Goal: Obtain resource: Obtain resource

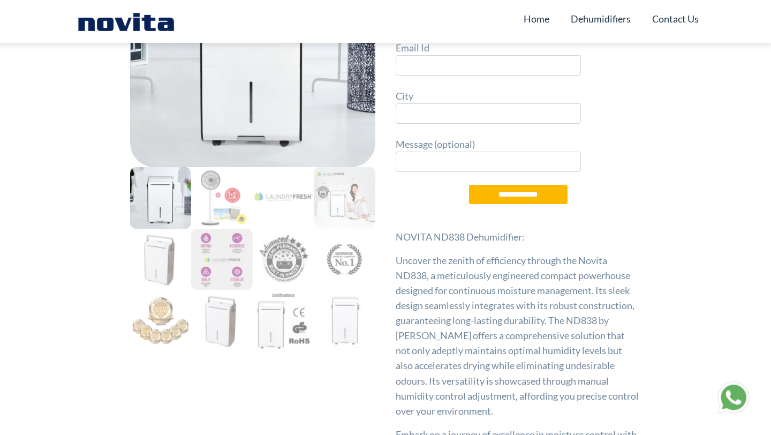
scroll to position [166, 0]
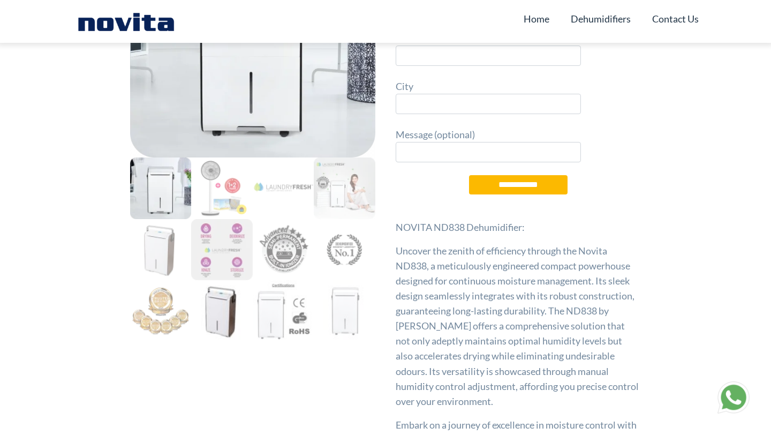
click at [225, 320] on img at bounding box center [221, 310] width 61 height 61
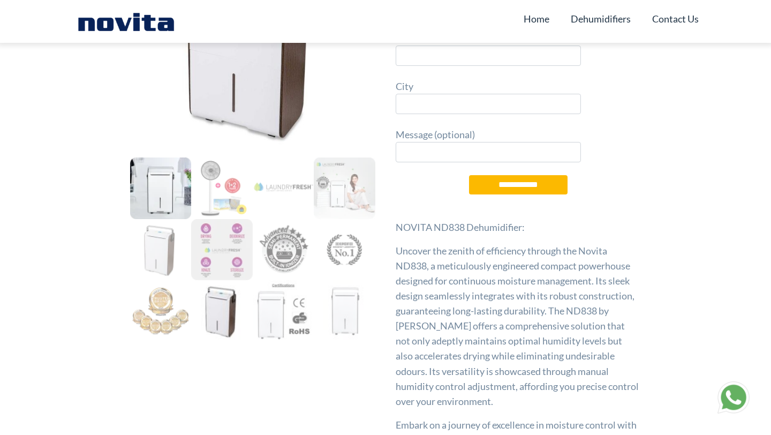
click at [162, 208] on img at bounding box center [160, 187] width 61 height 61
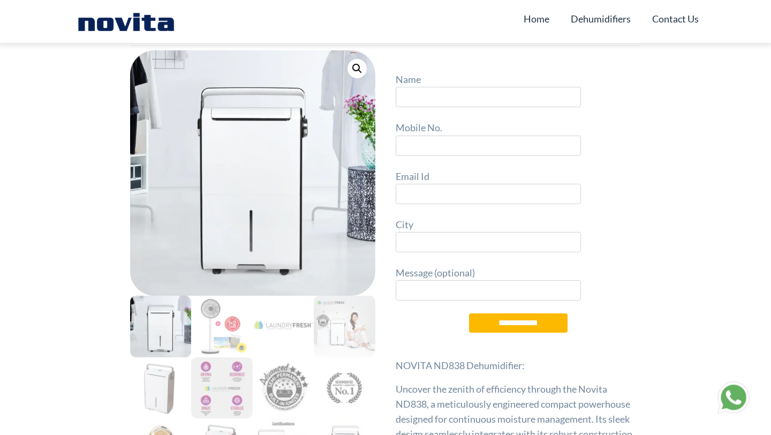
scroll to position [0, 0]
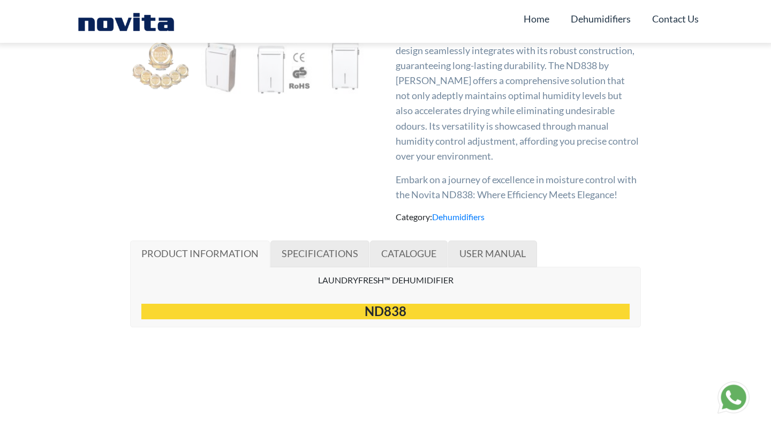
scroll to position [414, 0]
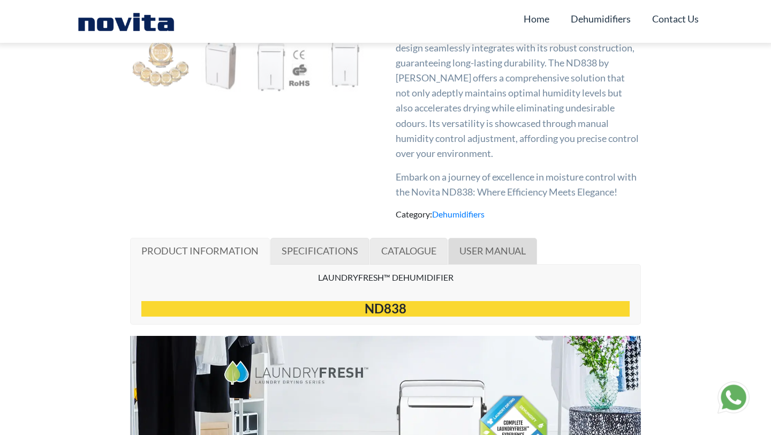
click at [466, 247] on span "USER MANUAL" at bounding box center [492, 251] width 66 height 12
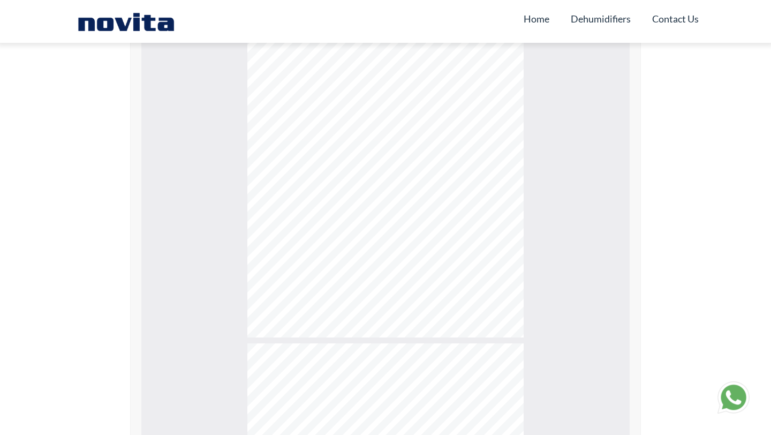
scroll to position [5494, 0]
click at [454, 207] on div "Page 14" at bounding box center [385, 131] width 276 height 408
type input "**"
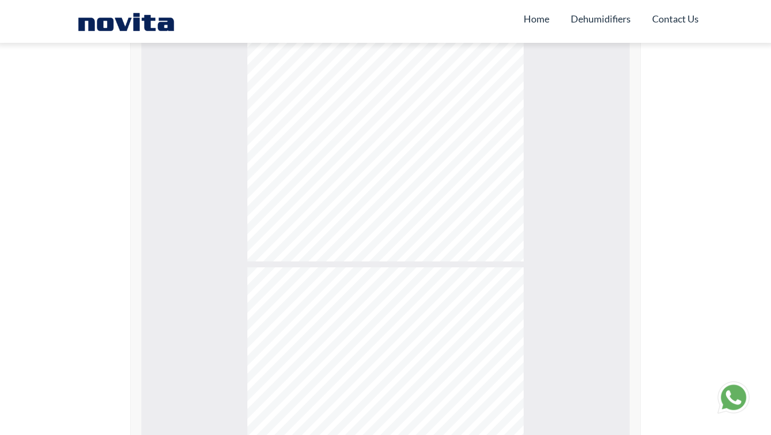
scroll to position [5570, 0]
